Goal: Information Seeking & Learning: Learn about a topic

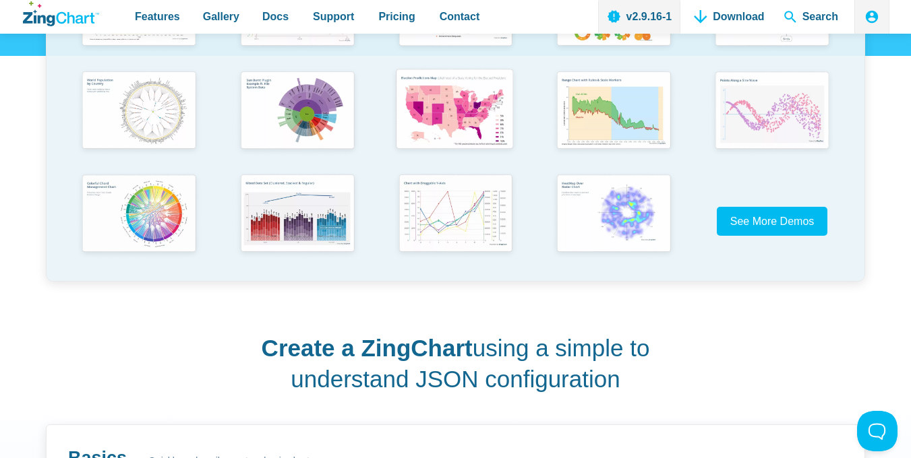
click at [458, 128] on img "App Content" at bounding box center [454, 110] width 130 height 93
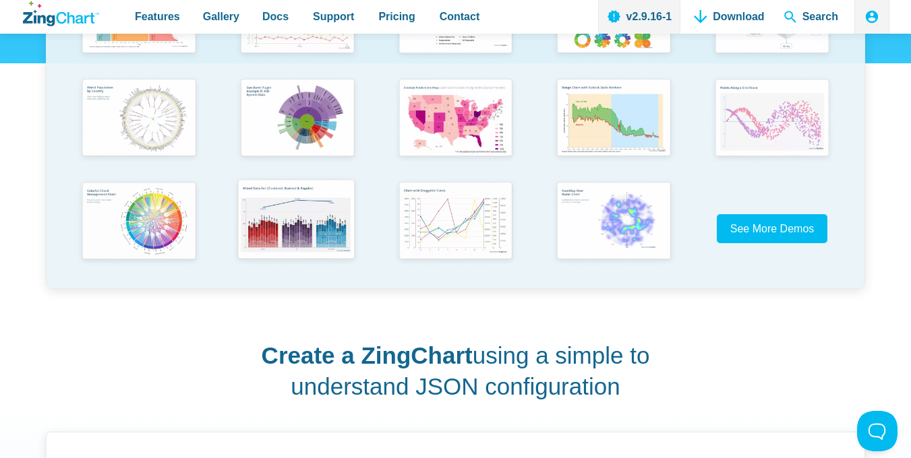
scroll to position [311, 0]
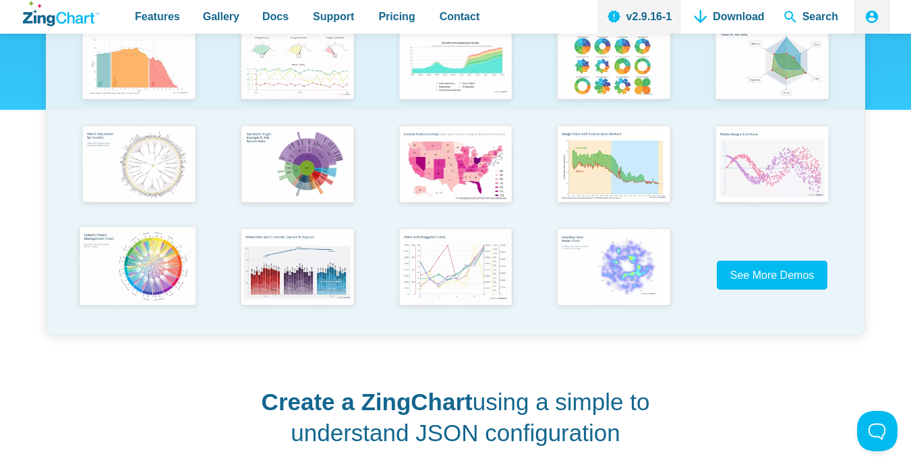
click at [153, 279] on img "App Content" at bounding box center [137, 267] width 130 height 93
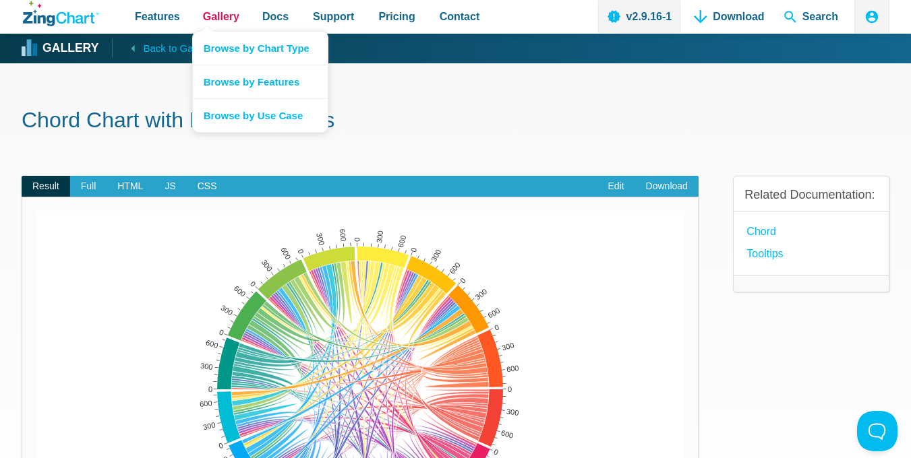
click at [214, 16] on span "Gallery" at bounding box center [221, 16] width 36 height 18
